Goal: Book appointment/travel/reservation

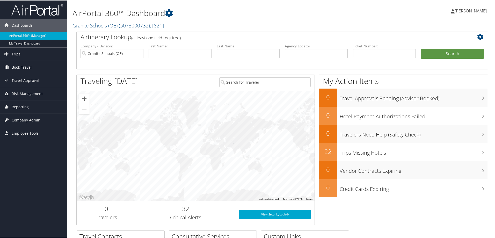
click at [27, 66] on span "Book Travel" at bounding box center [22, 66] width 20 height 13
click at [12, 54] on span "Trips" at bounding box center [16, 53] width 9 height 13
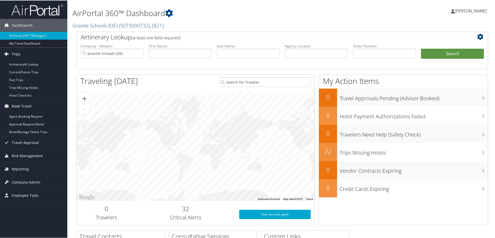
click at [16, 52] on span "Trips" at bounding box center [16, 53] width 9 height 13
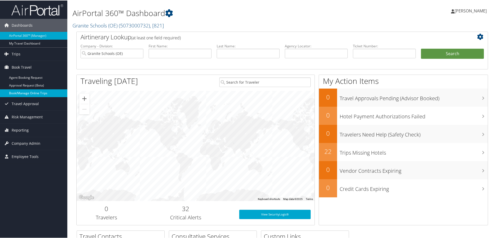
click at [23, 92] on link "Book/Manage Online Trips" at bounding box center [33, 93] width 67 height 8
